Goal: Task Accomplishment & Management: Manage account settings

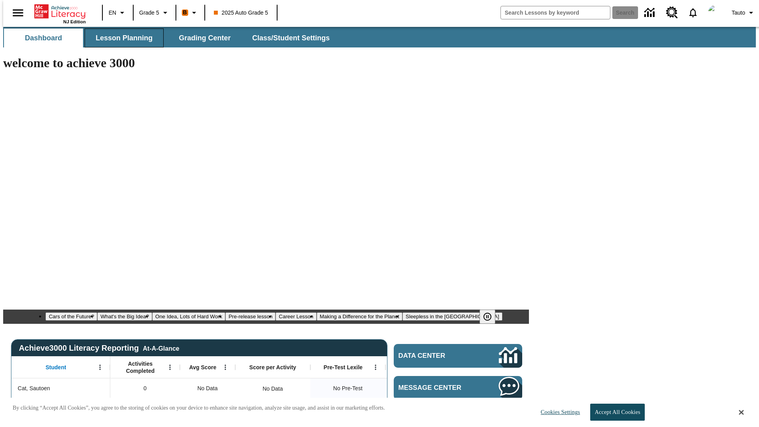
click at [121, 38] on span "Lesson Planning" at bounding box center [124, 38] width 57 height 9
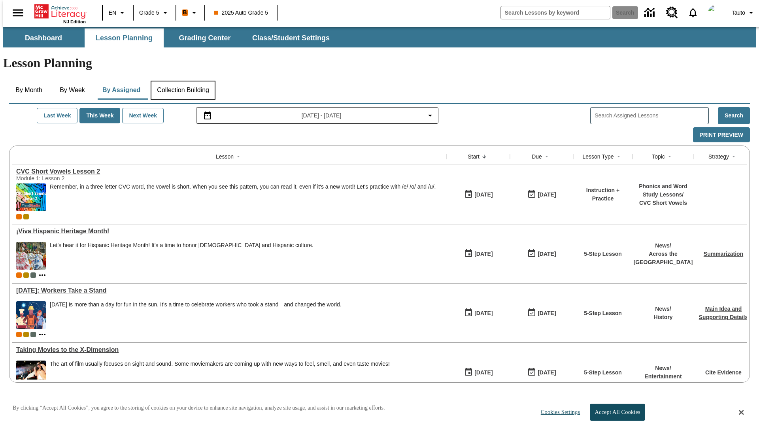
click at [183, 81] on button "Collection Building" at bounding box center [183, 90] width 65 height 19
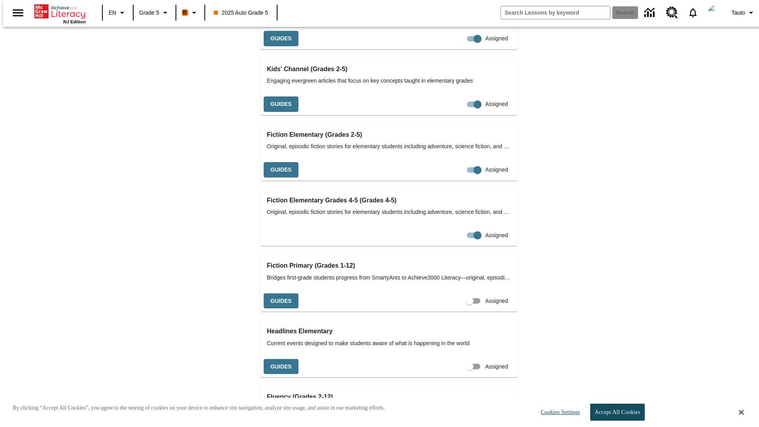
scroll to position [0, 15]
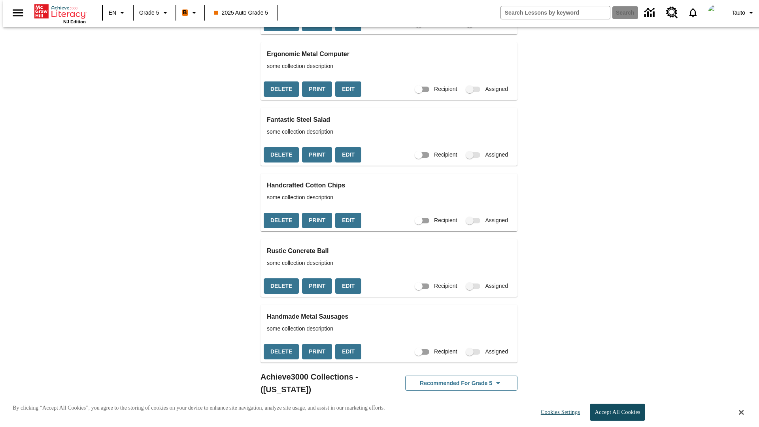
checkbox input "false"
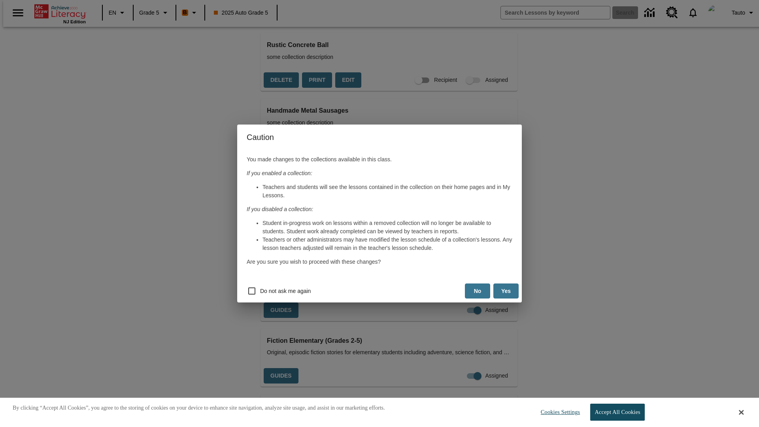
scroll to position [0, 4]
click at [506, 291] on button "Yes" at bounding box center [505, 290] width 25 height 15
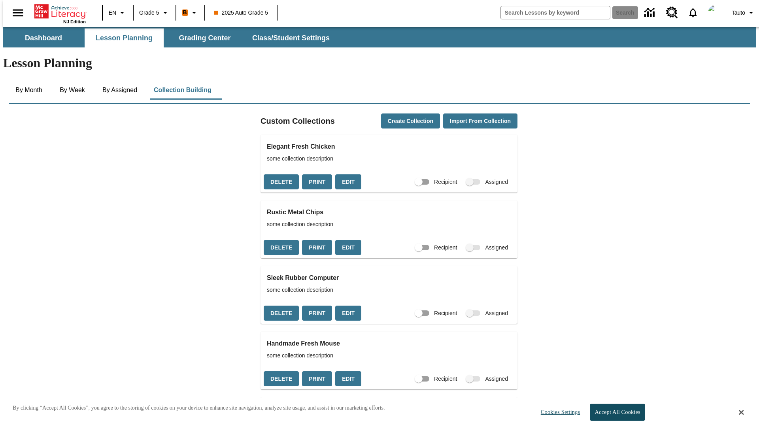
checkbox input "true"
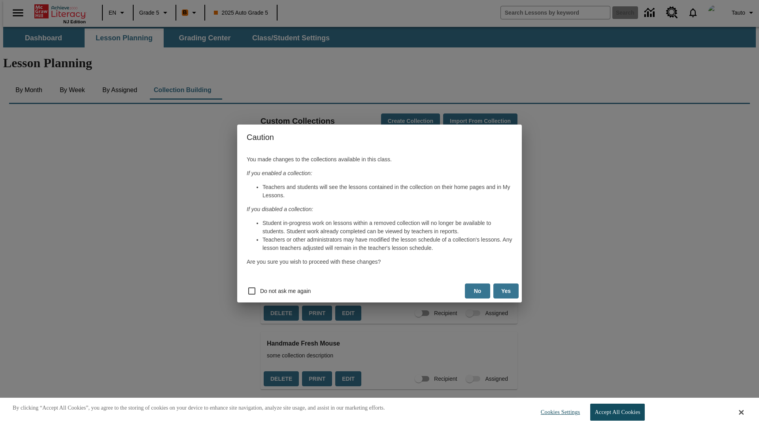
scroll to position [0, 7]
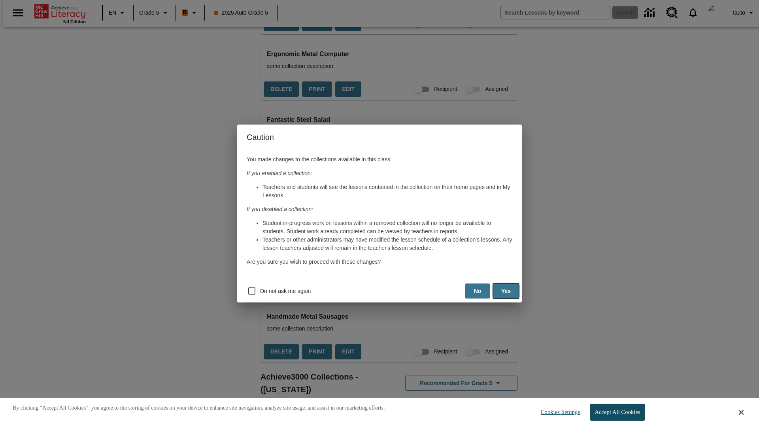
click at [506, 291] on button "Yes" at bounding box center [505, 290] width 25 height 15
